Goal: Task Accomplishment & Management: Manage account settings

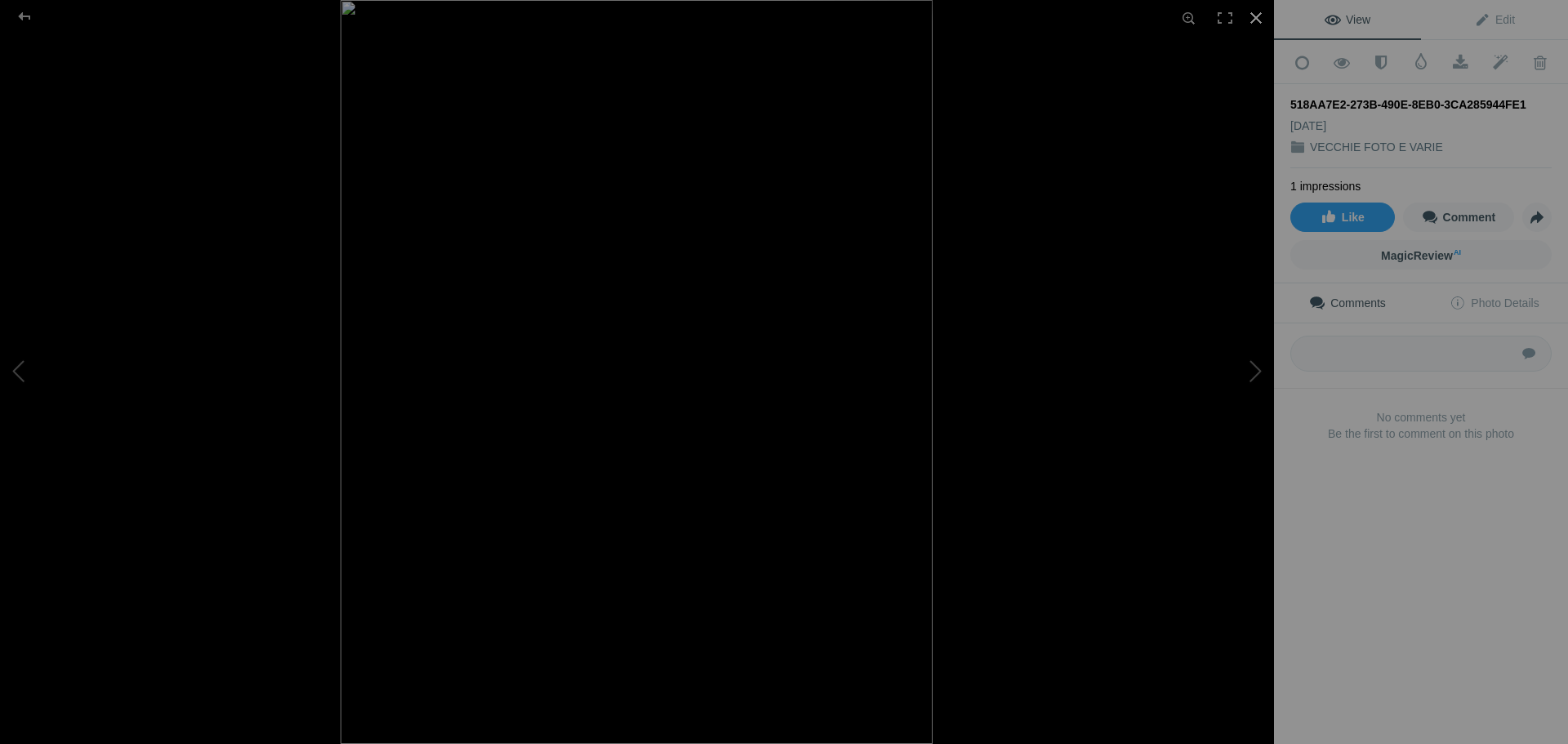
click at [1257, 16] on div at bounding box center [1256, 18] width 36 height 36
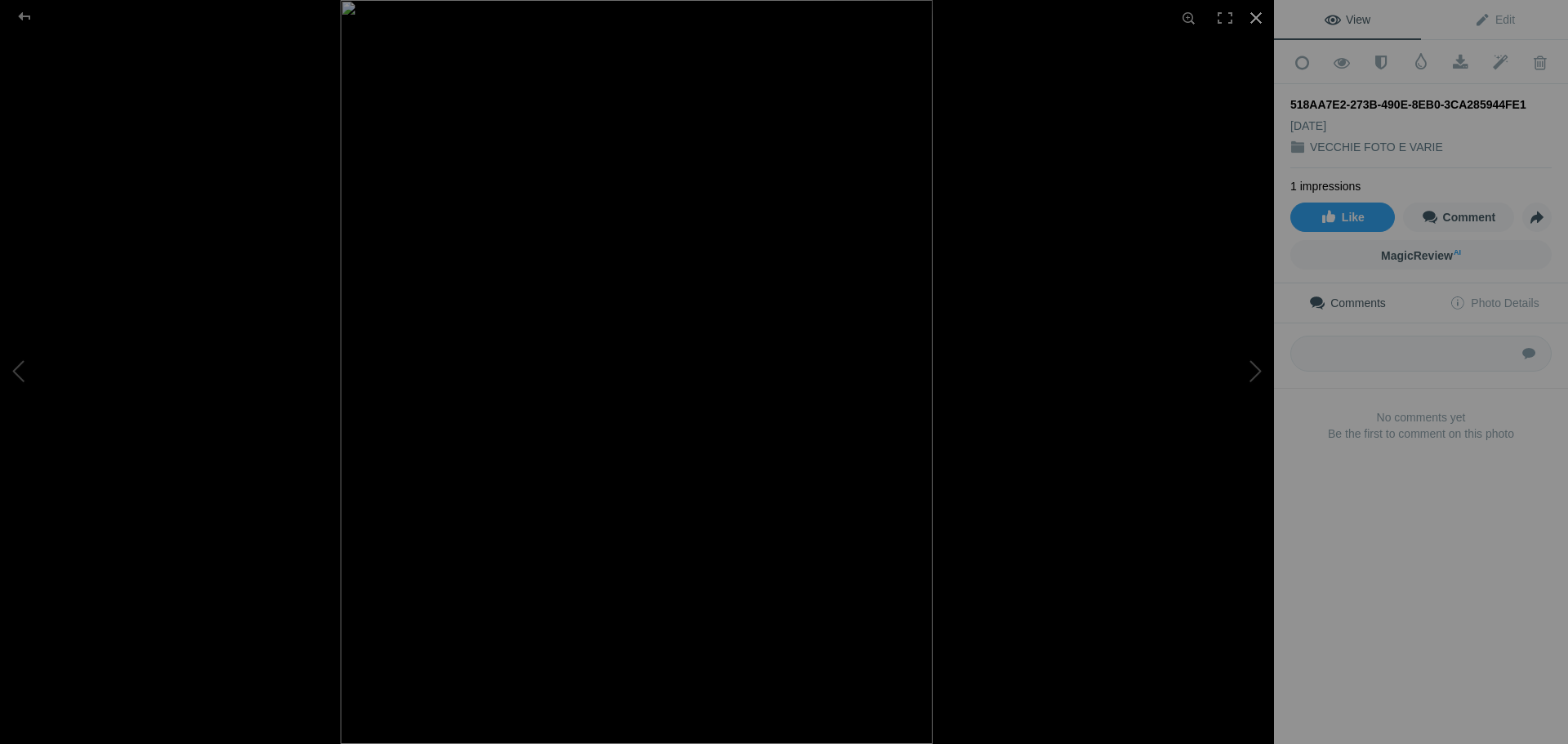
click at [1255, 18] on div at bounding box center [1256, 18] width 36 height 36
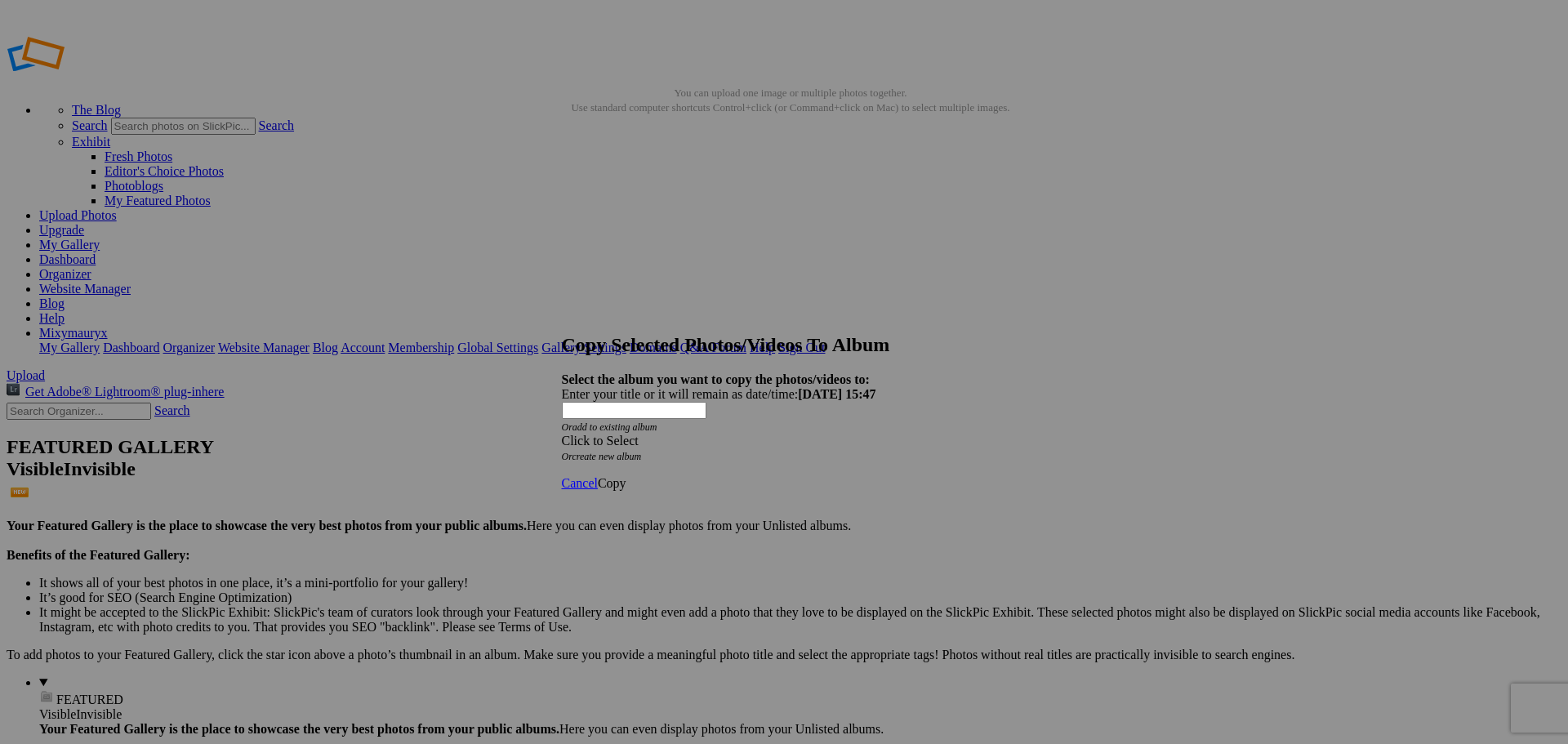
click at [638, 434] on span "Click to Select" at bounding box center [600, 441] width 77 height 14
click at [669, 486] on link "PRIVATO" at bounding box center [658, 479] width 53 height 14
click at [627, 477] on span "Copy" at bounding box center [612, 483] width 28 height 14
click at [614, 432] on span "Ok" at bounding box center [606, 424] width 17 height 14
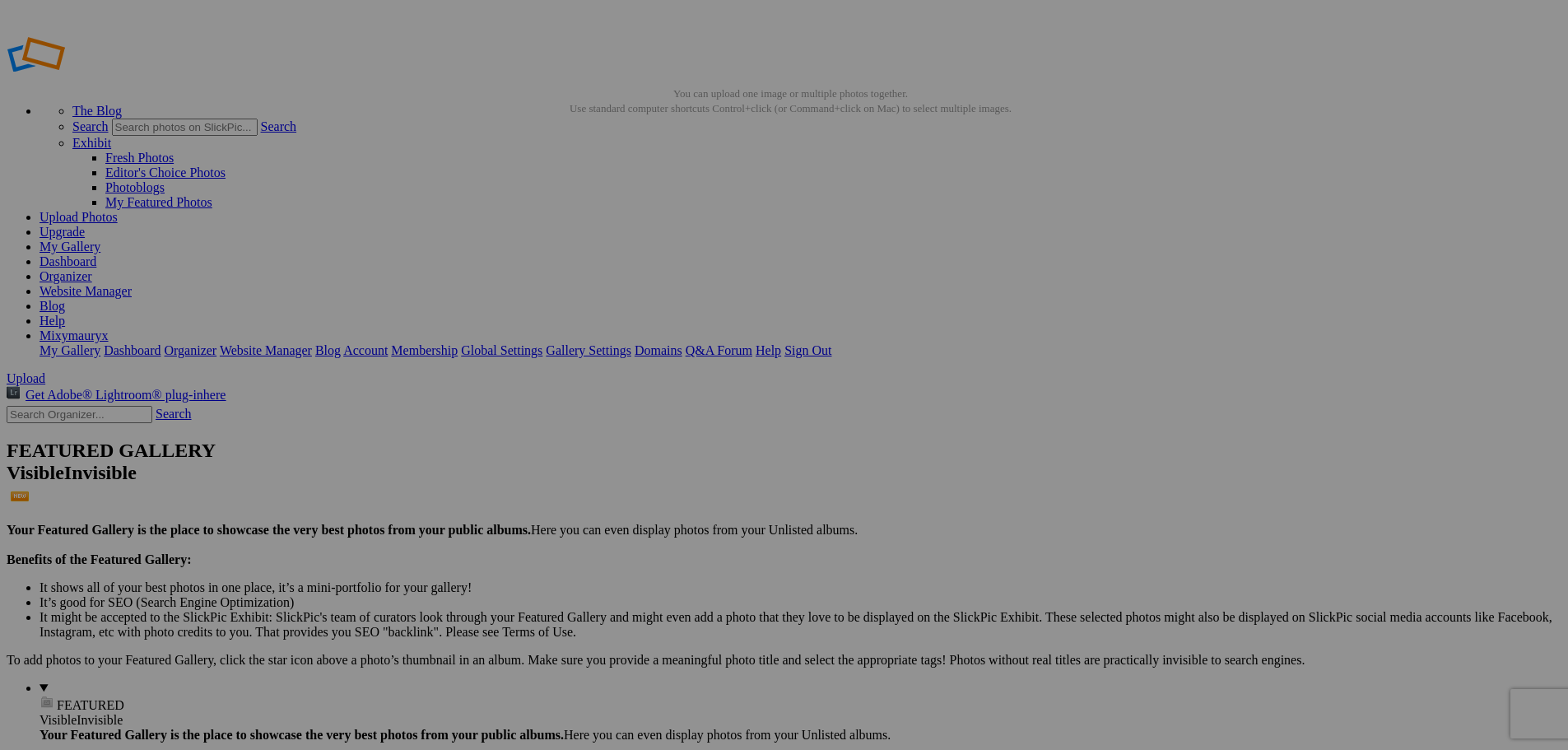
scroll to position [0, 72]
drag, startPoint x: 400, startPoint y: 320, endPoint x: 614, endPoint y: 337, distance: 214.7
type input "5"
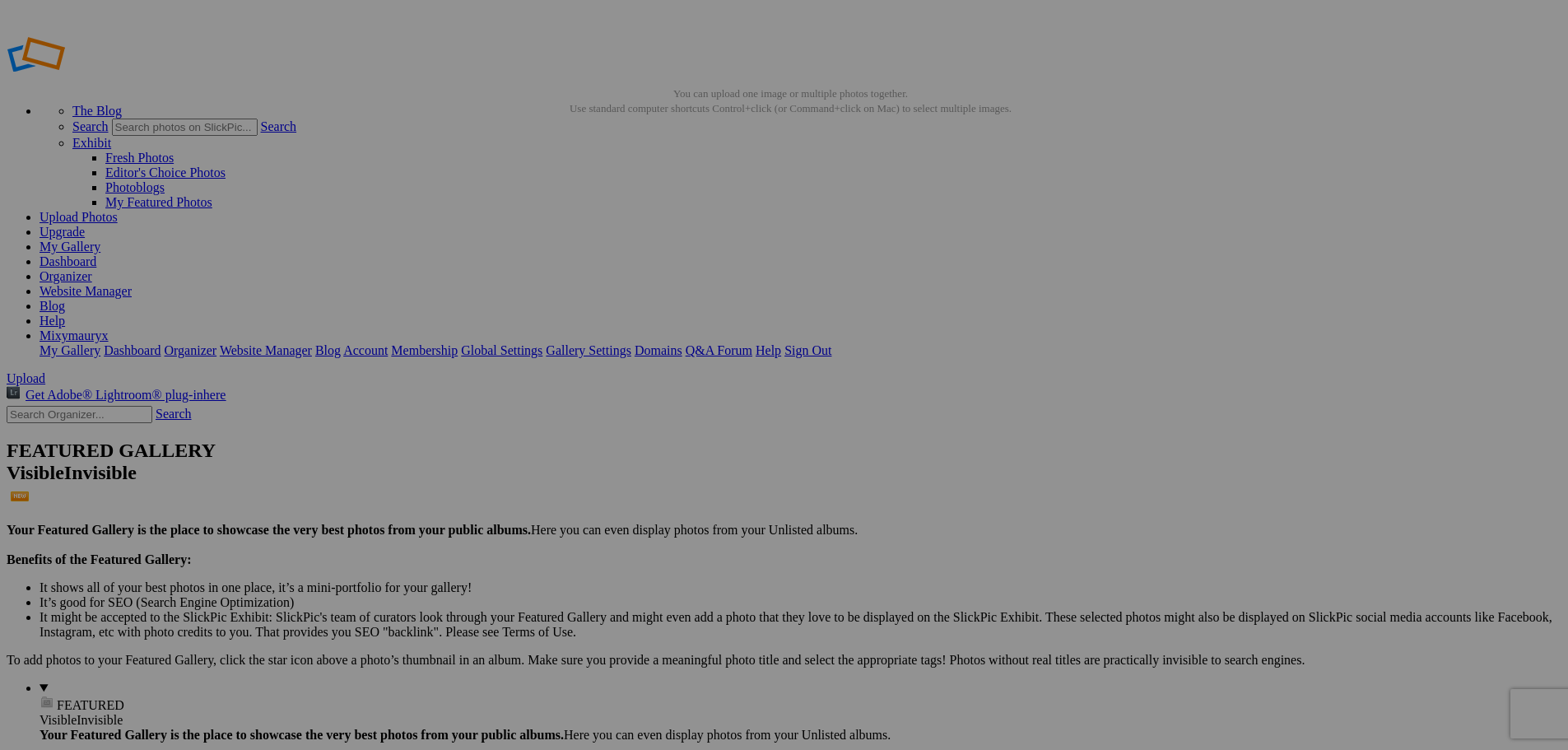
click at [675, 487] on span "Yes" at bounding box center [665, 483] width 19 height 14
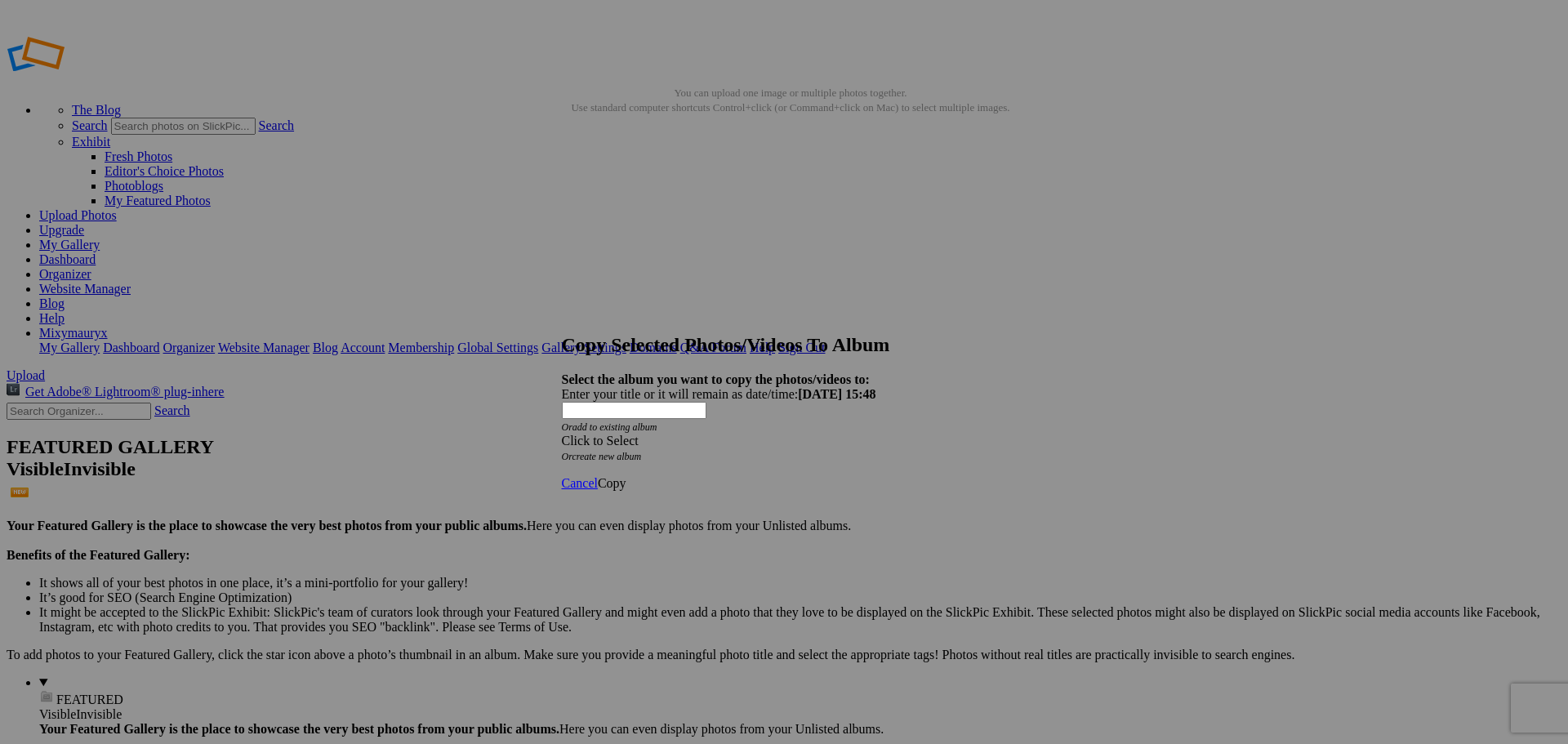
click at [760, 434] on div "Click to Select" at bounding box center [778, 442] width 433 height 15
click at [697, 428] on link "RACCOLTA PAESAGGI 24-25" at bounding box center [715, 420] width 169 height 14
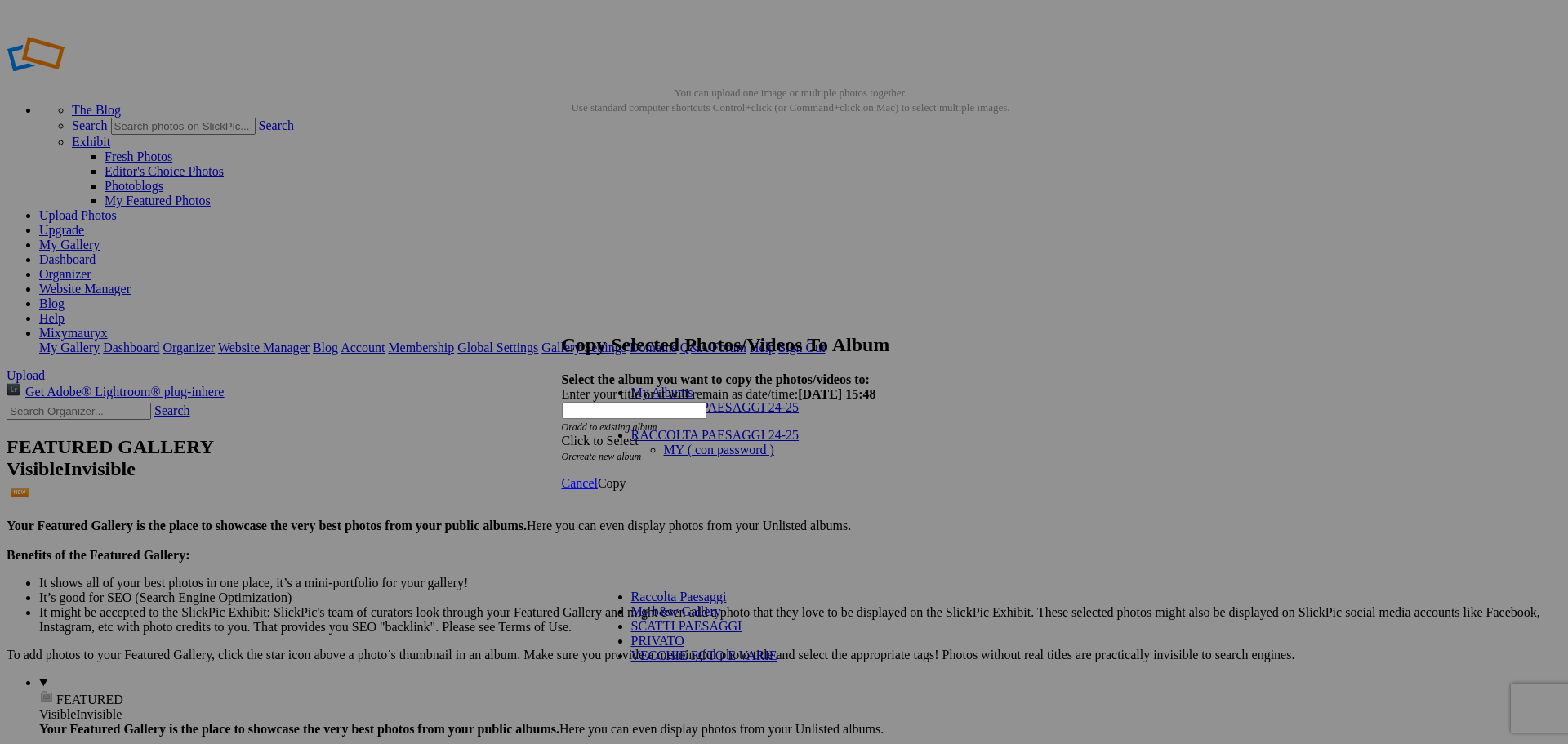
click at [697, 444] on li "RACCOLTA PAESAGGI 24-25 MY ( con password )" at bounding box center [774, 509] width 285 height 162
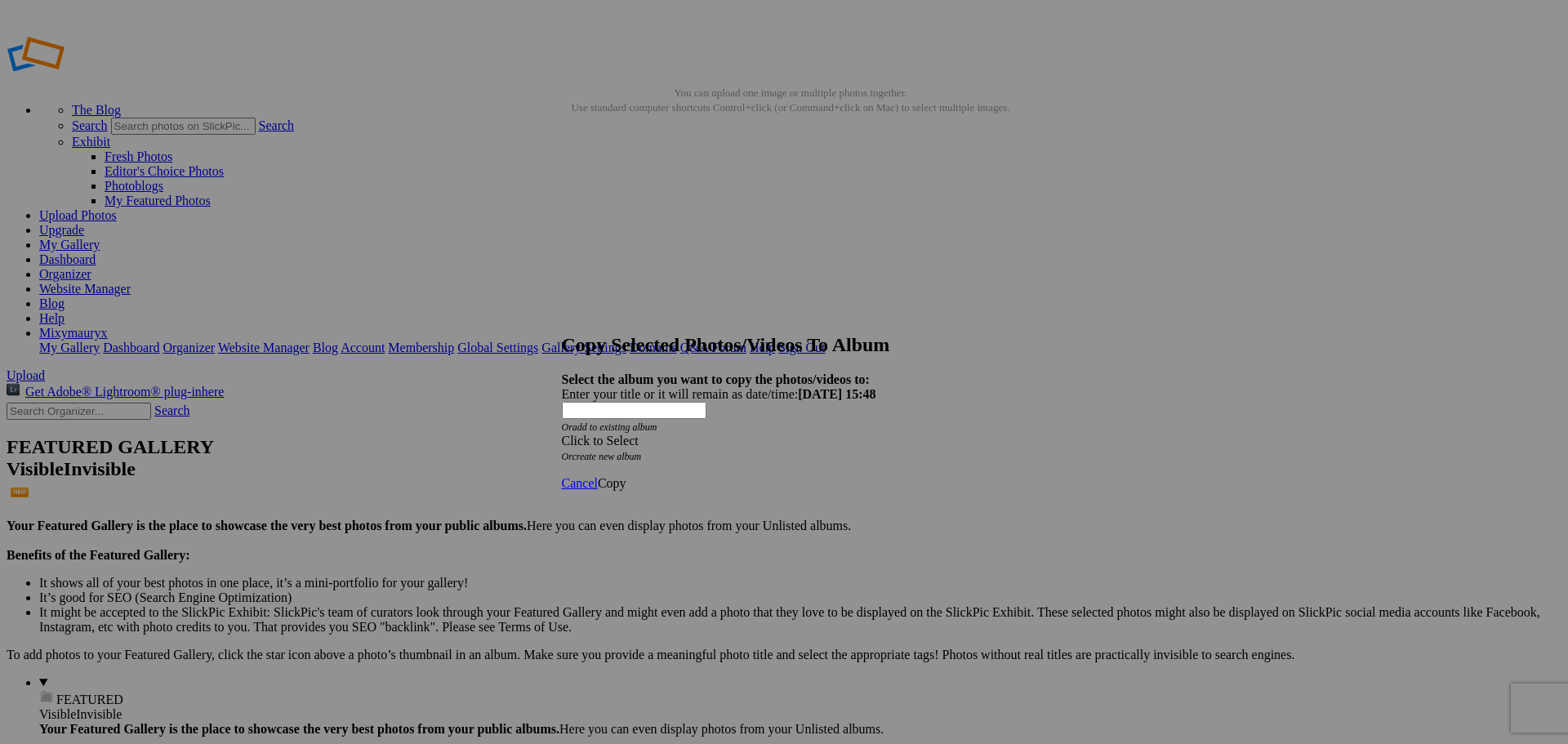
click at [680, 434] on div "Click to Select" at bounding box center [778, 442] width 433 height 15
click at [679, 442] on link "Raccolta Paesaggi" at bounding box center [678, 435] width 95 height 14
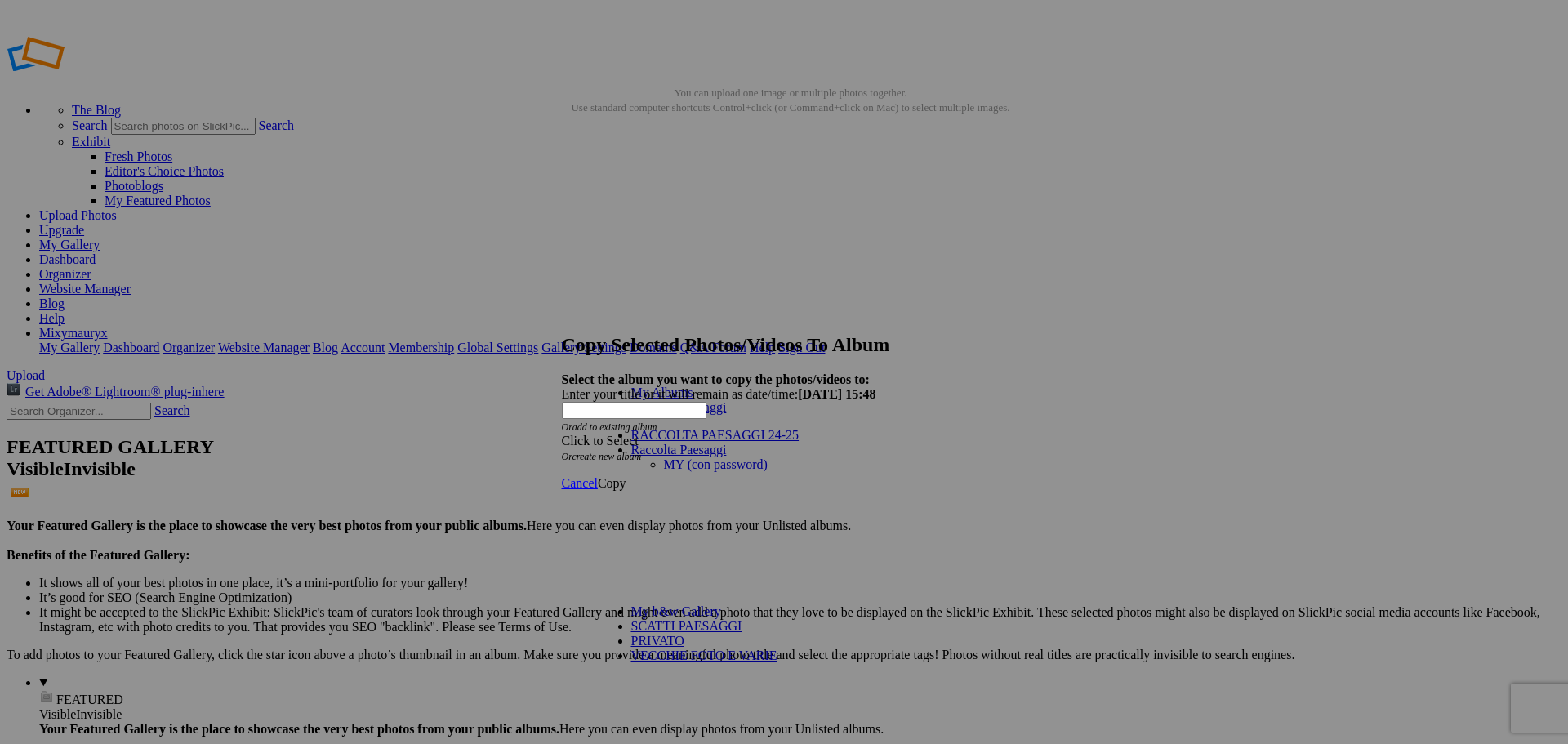
click at [681, 458] on link "MY (con password)" at bounding box center [716, 464] width 103 height 14
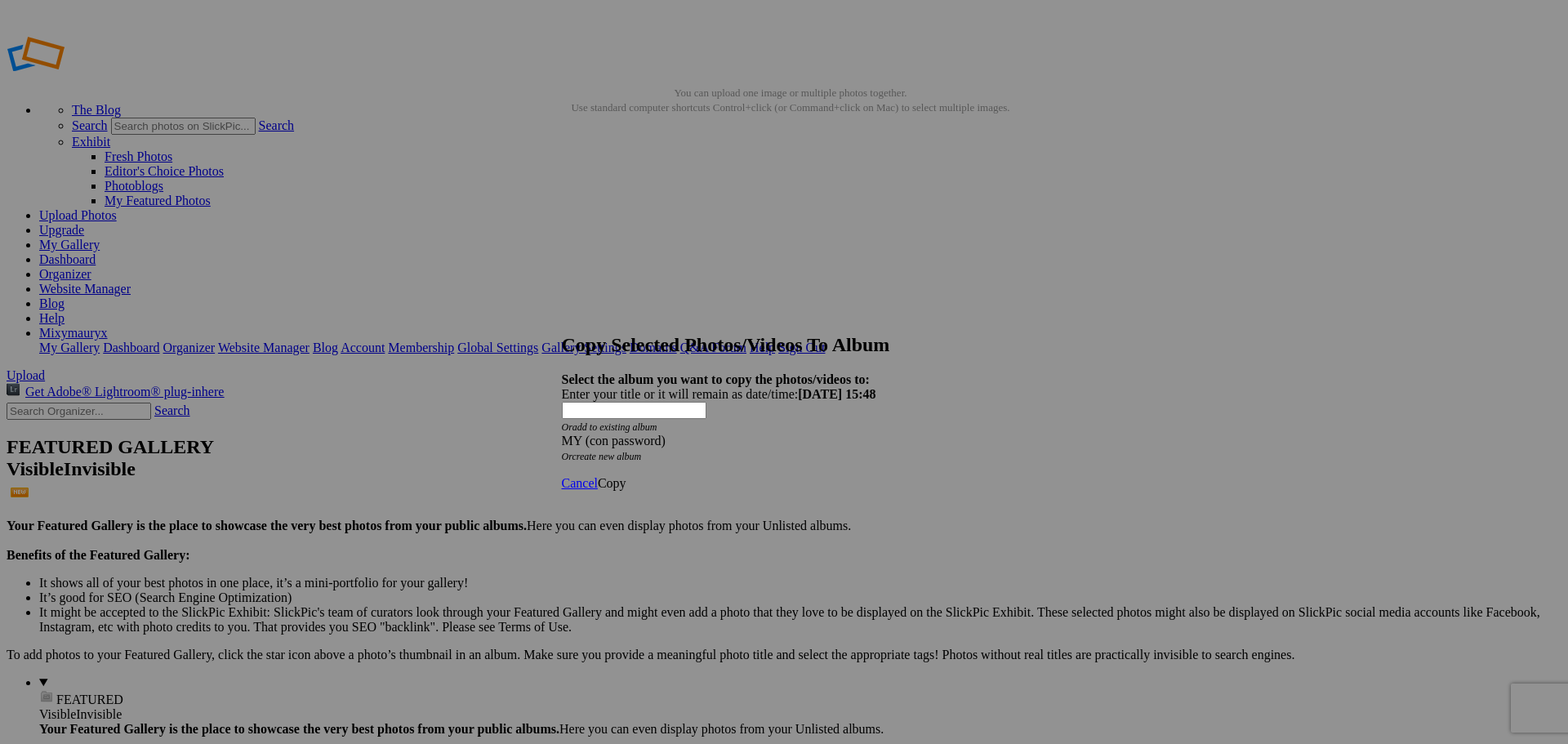
click at [627, 477] on span "Copy" at bounding box center [612, 483] width 28 height 14
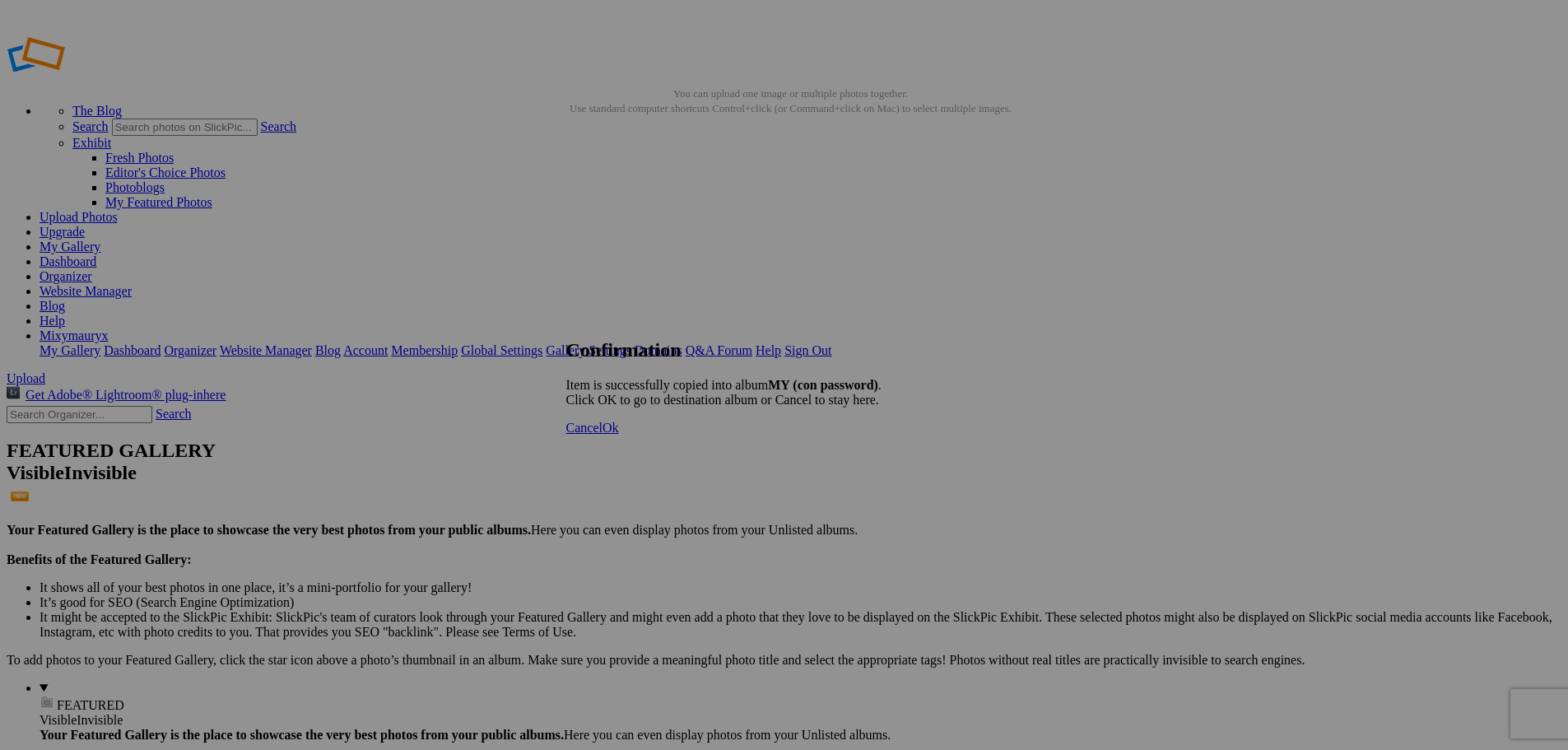
click at [619, 435] on span "Ok" at bounding box center [611, 428] width 17 height 14
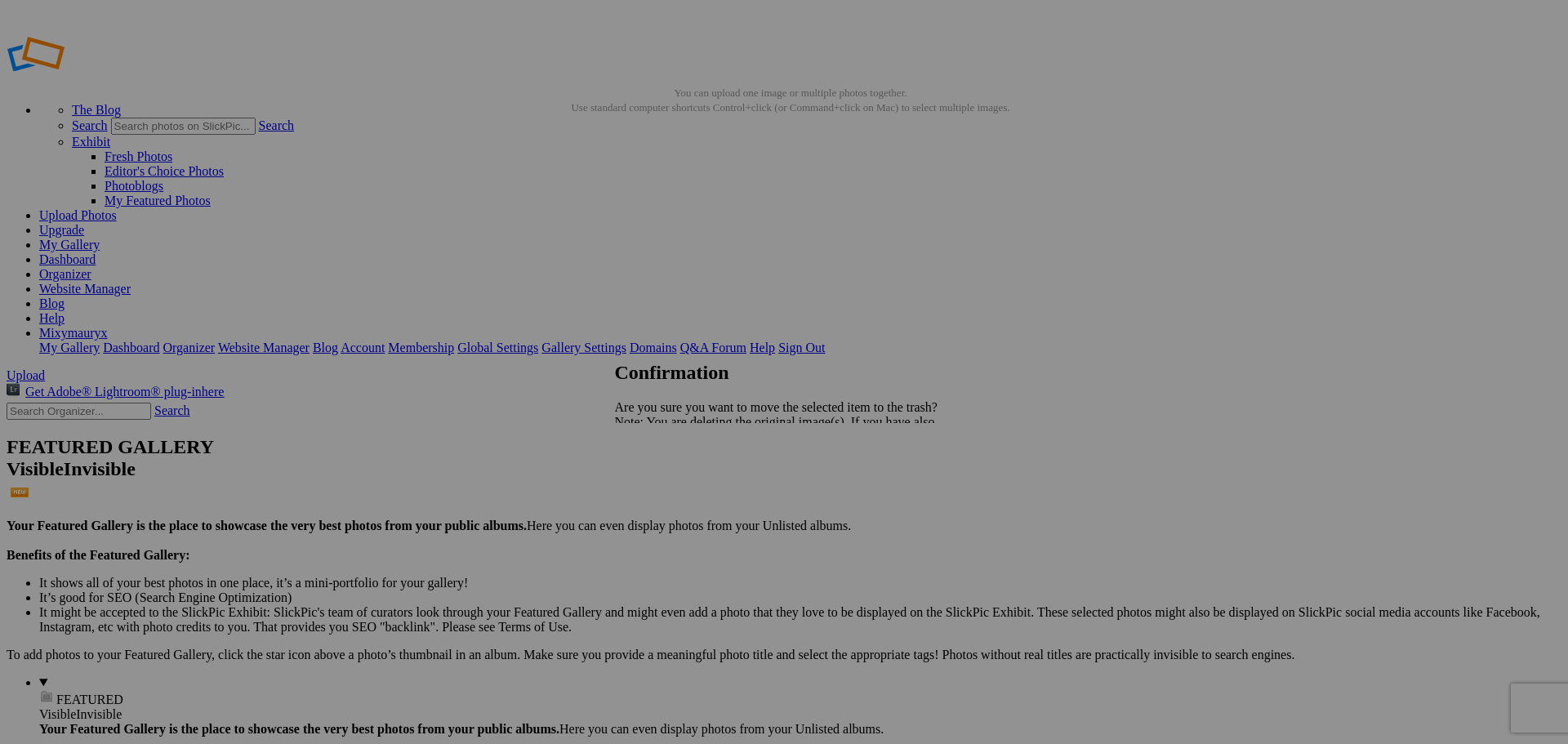
click at [669, 477] on span "Yes" at bounding box center [660, 479] width 19 height 14
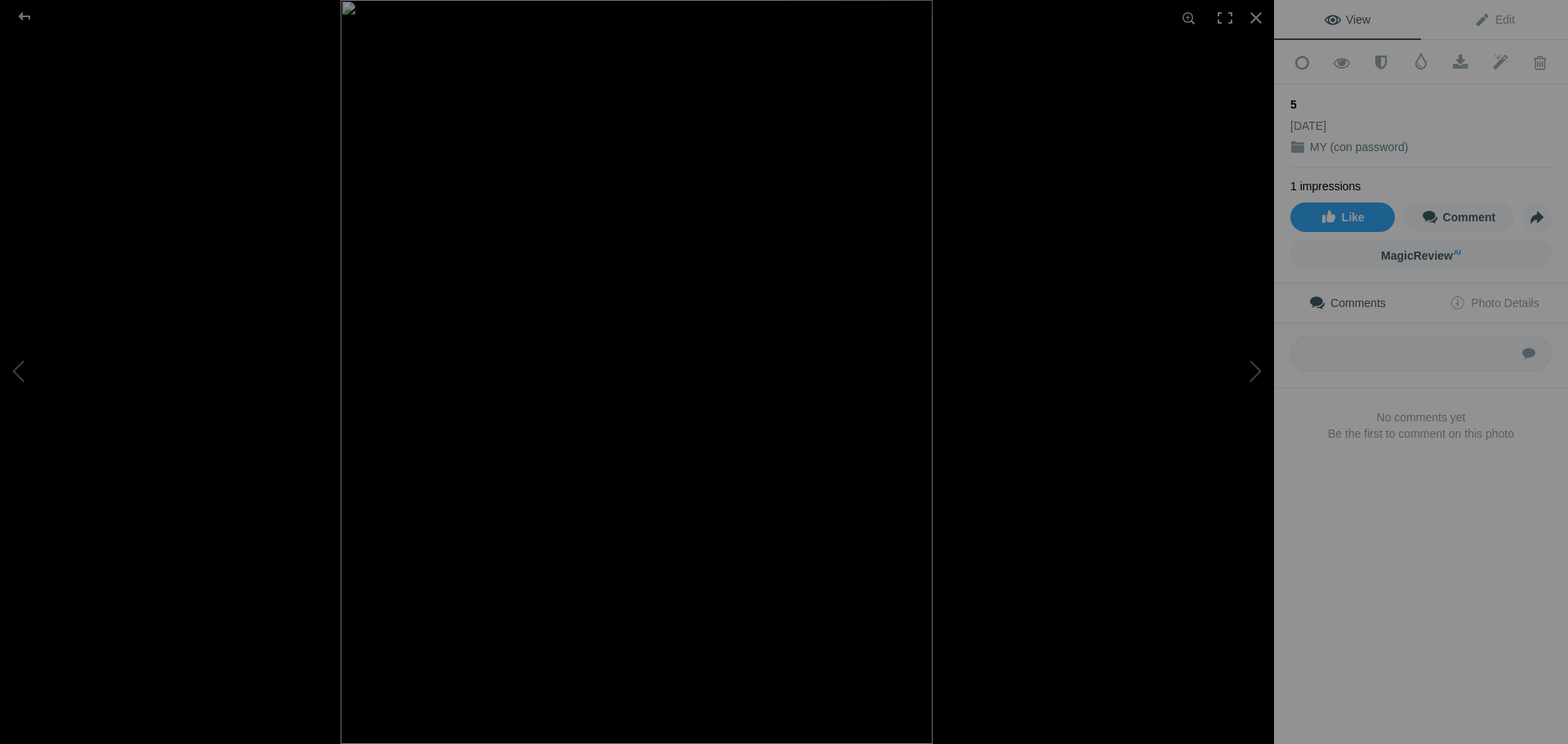
click at [454, 588] on img at bounding box center [636, 372] width 592 height 744
click at [620, 615] on img at bounding box center [637, 358] width 628 height 790
click at [436, 618] on img at bounding box center [636, 372] width 592 height 744
click at [468, 620] on img at bounding box center [637, 357] width 628 height 790
click at [466, 623] on img at bounding box center [636, 372] width 592 height 744
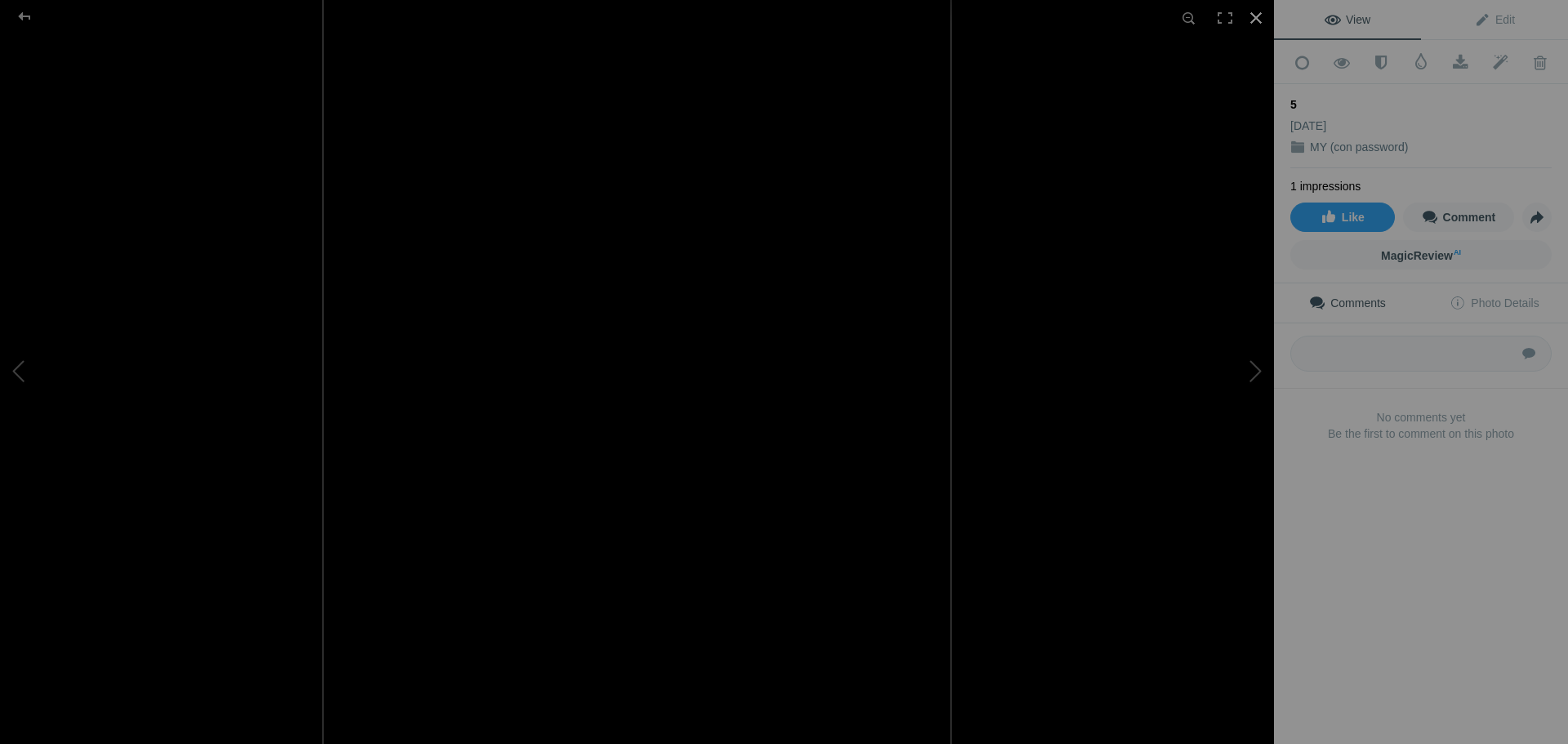
click at [1256, 13] on div at bounding box center [1256, 18] width 36 height 36
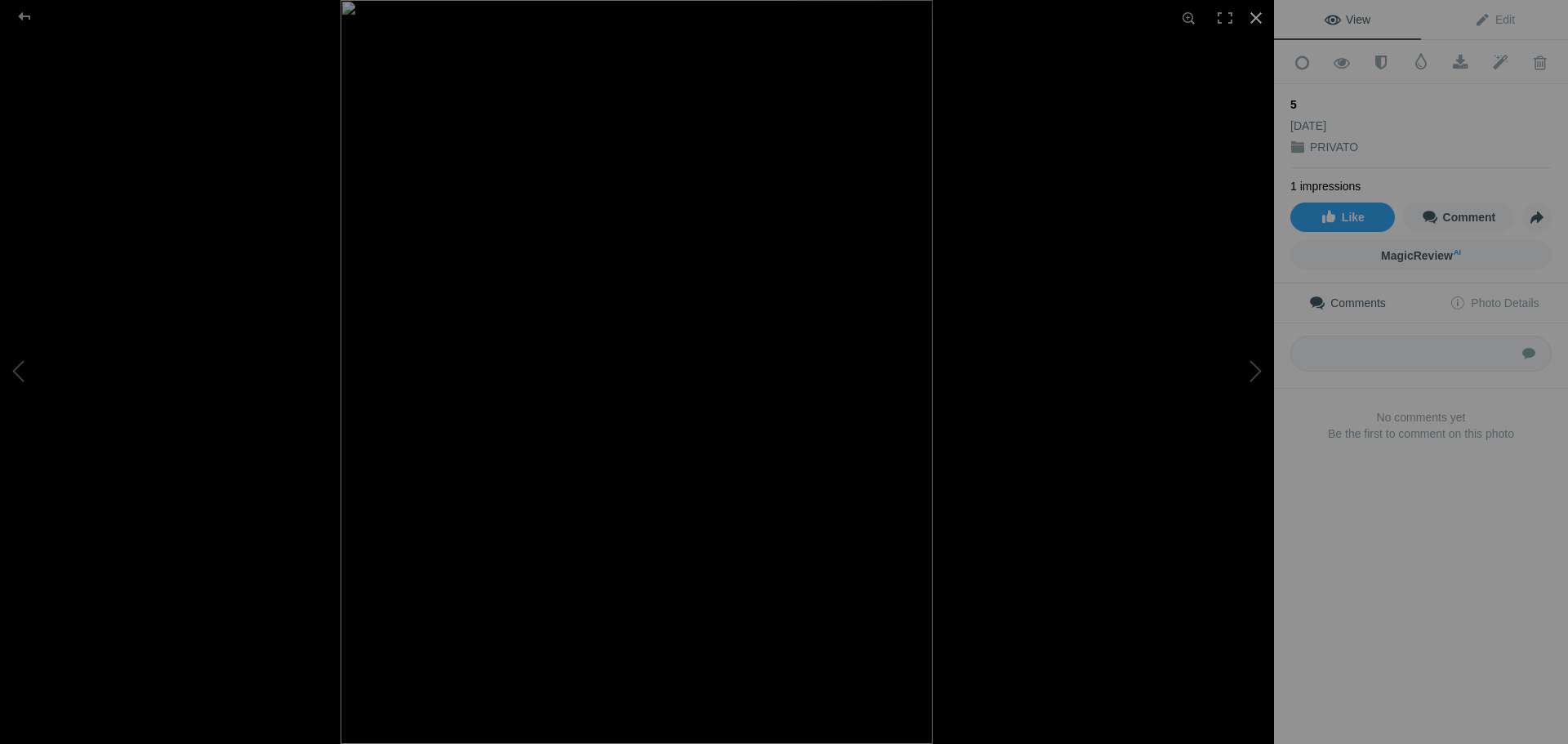
click at [1259, 16] on div at bounding box center [1256, 18] width 36 height 36
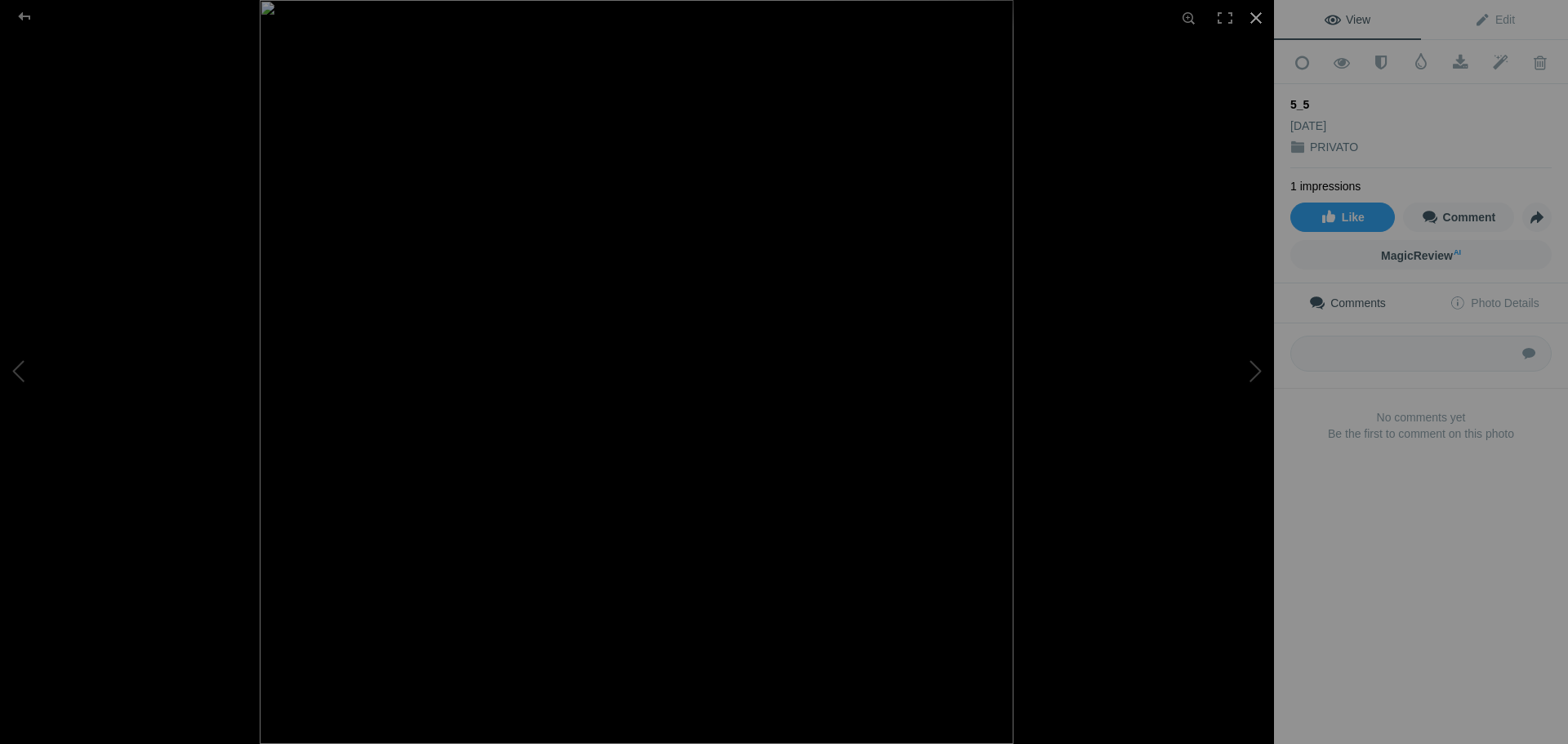
click at [1255, 17] on div at bounding box center [1256, 18] width 36 height 36
